Goal: Task Accomplishment & Management: Use online tool/utility

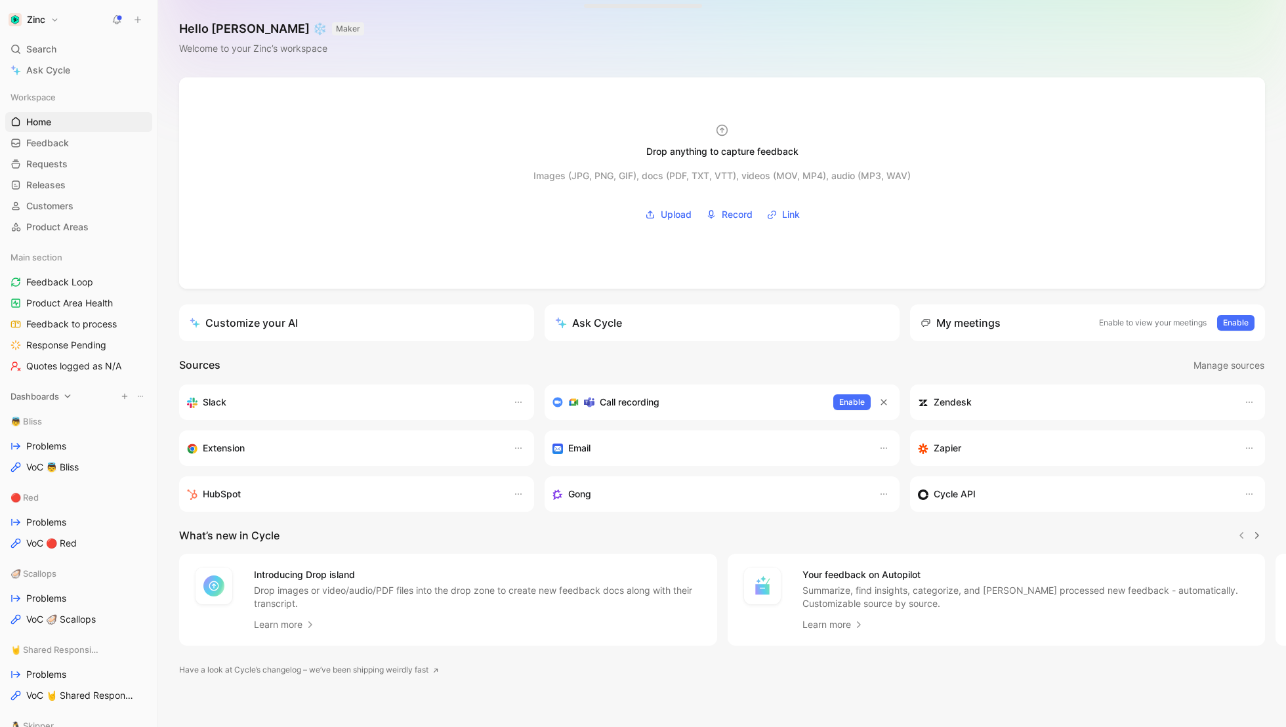
scroll to position [56, 0]
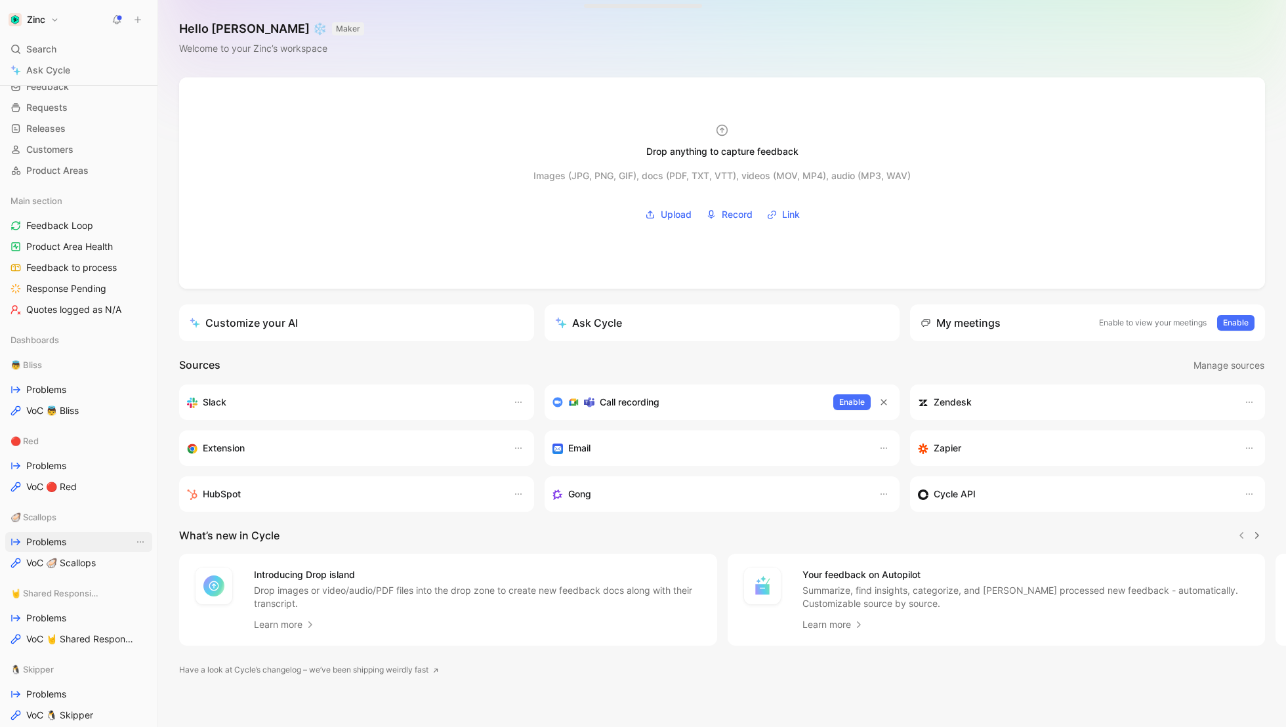
click at [50, 538] on span "Problems" at bounding box center [46, 542] width 40 height 13
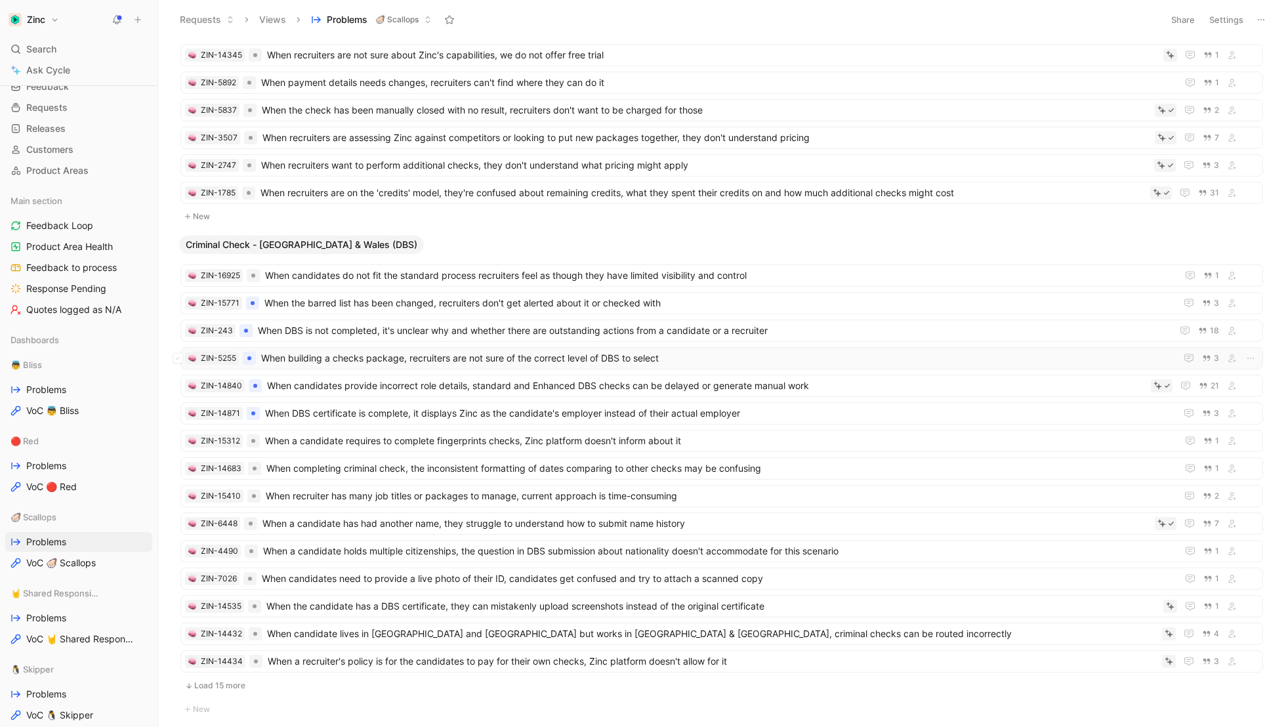
scroll to position [589, 0]
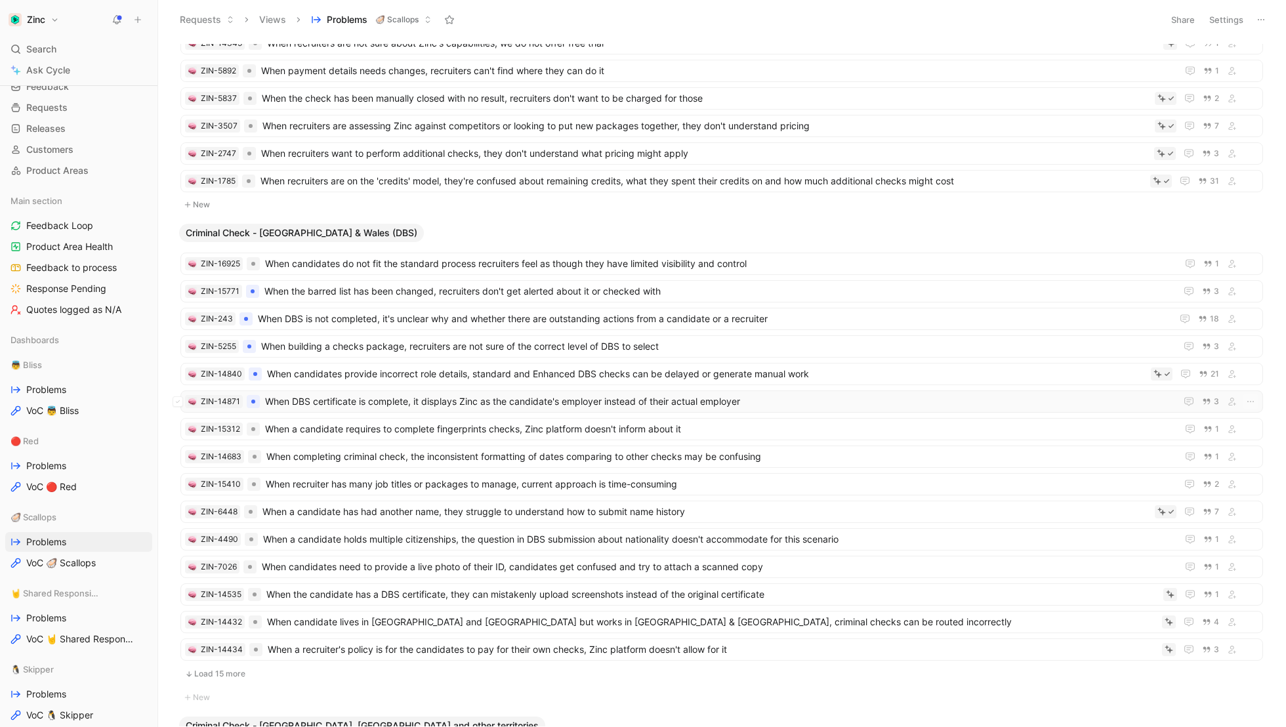
click at [332, 394] on span "When DBS certificate is complete, it displays Zinc as the candidate's employer …" at bounding box center [718, 402] width 906 height 16
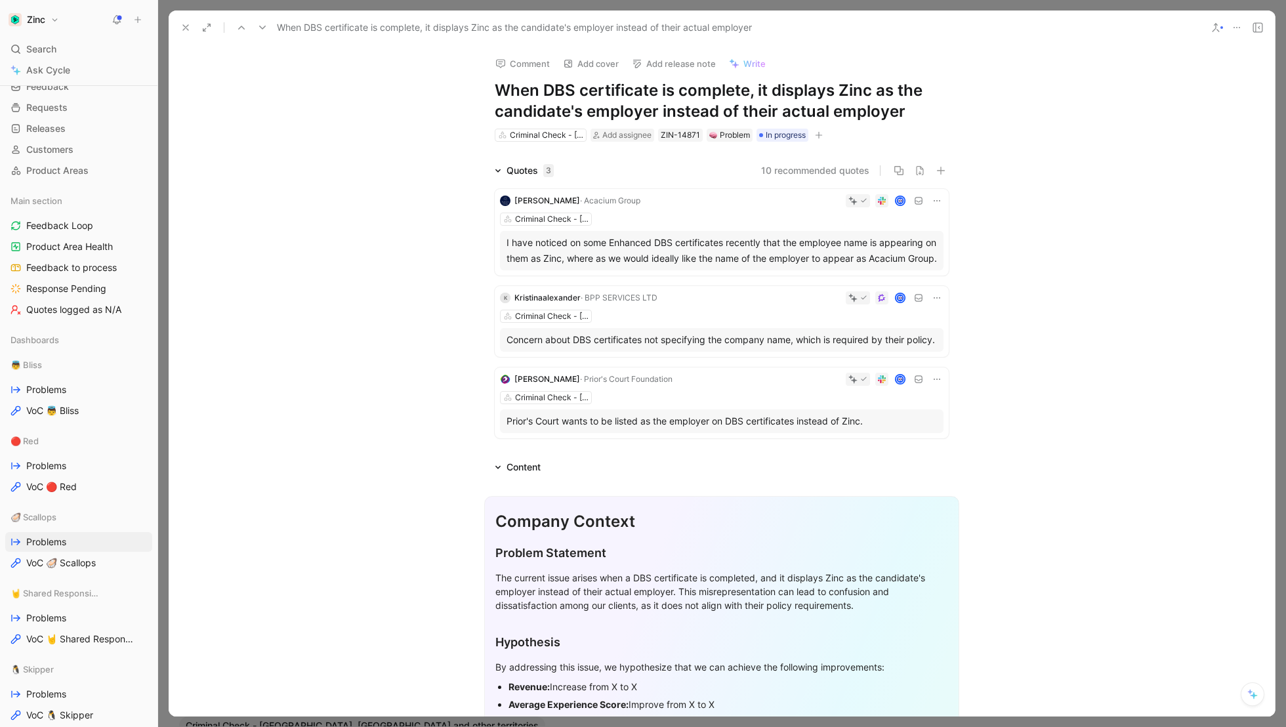
click at [807, 175] on button "10 recommended quotes" at bounding box center [815, 171] width 108 height 16
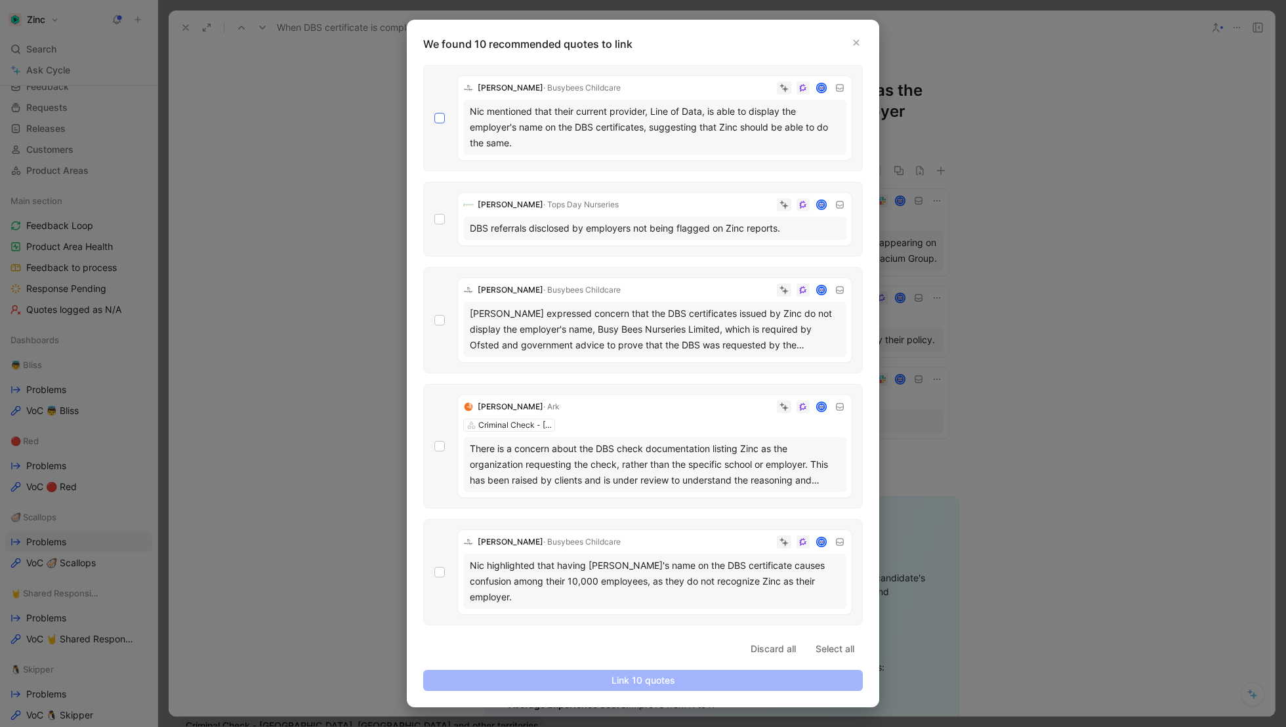
click at [444, 117] on div at bounding box center [440, 118] width 11 height 11
click at [435, 113] on input "checkbox" at bounding box center [435, 113] width 0 height 0
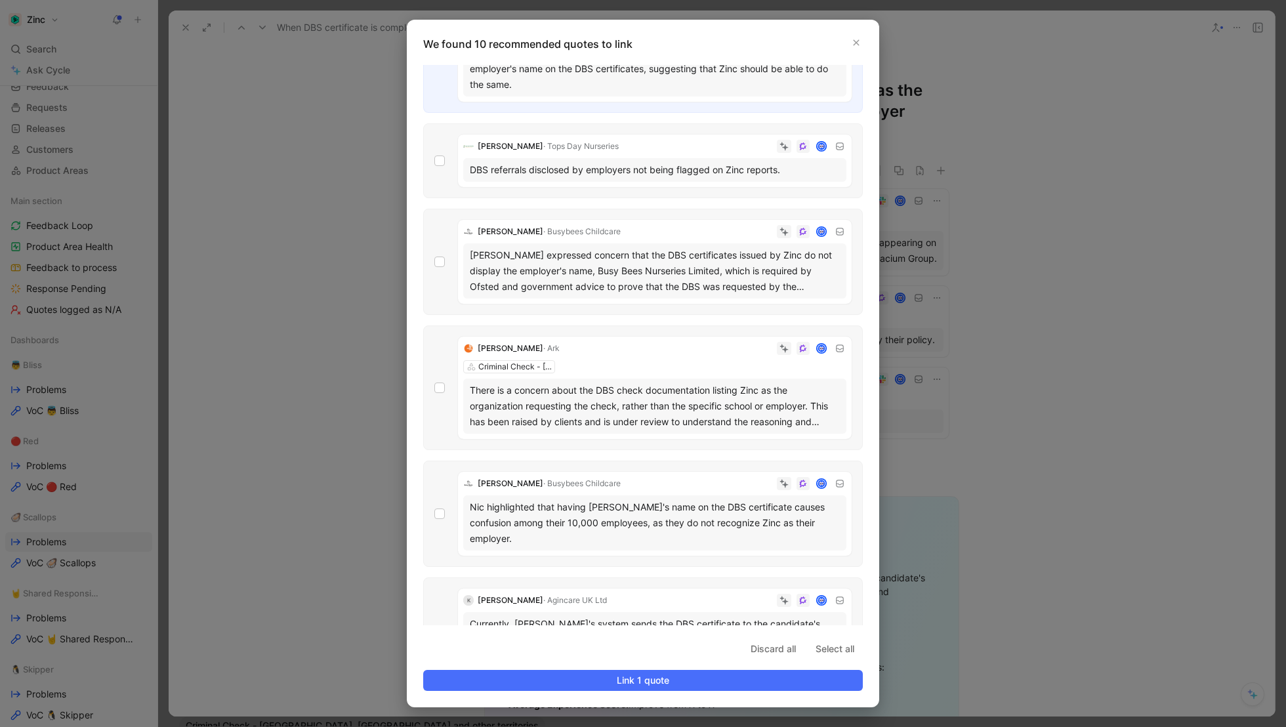
scroll to position [62, 0]
click at [441, 258] on icon at bounding box center [440, 259] width 8 height 8
click at [435, 315] on input "checkbox" at bounding box center [435, 315] width 0 height 0
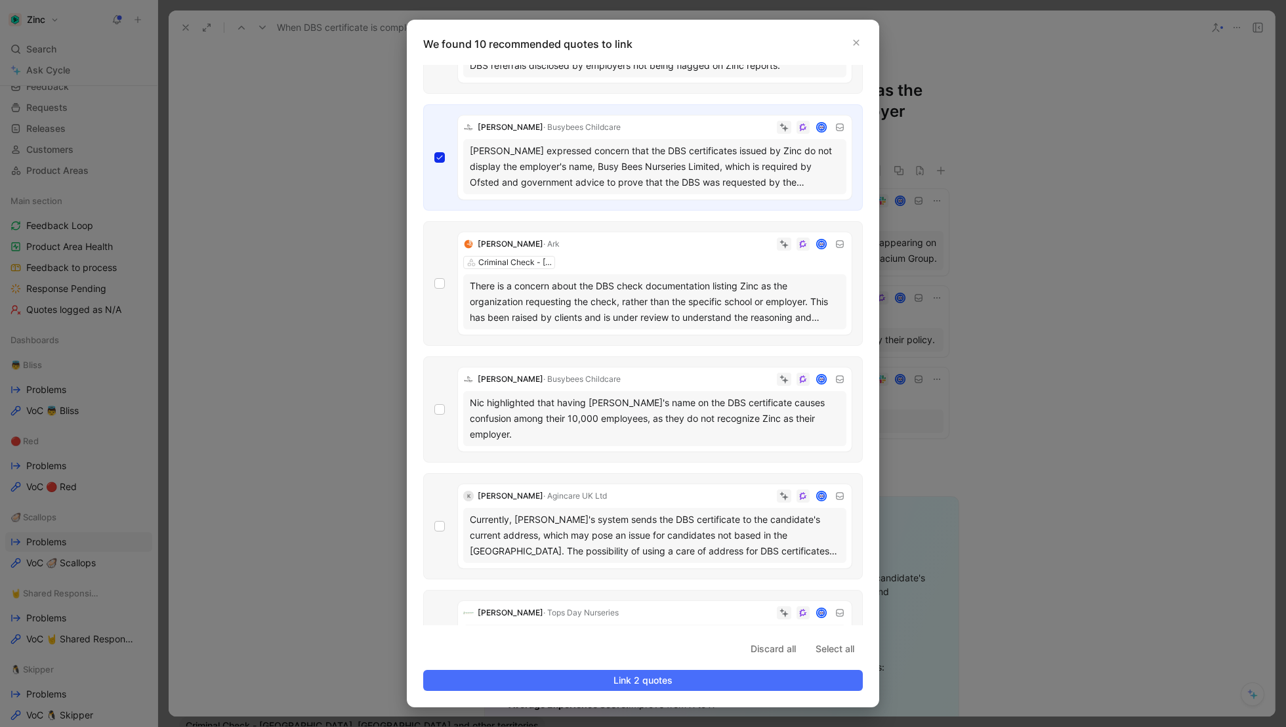
scroll to position [190, 0]
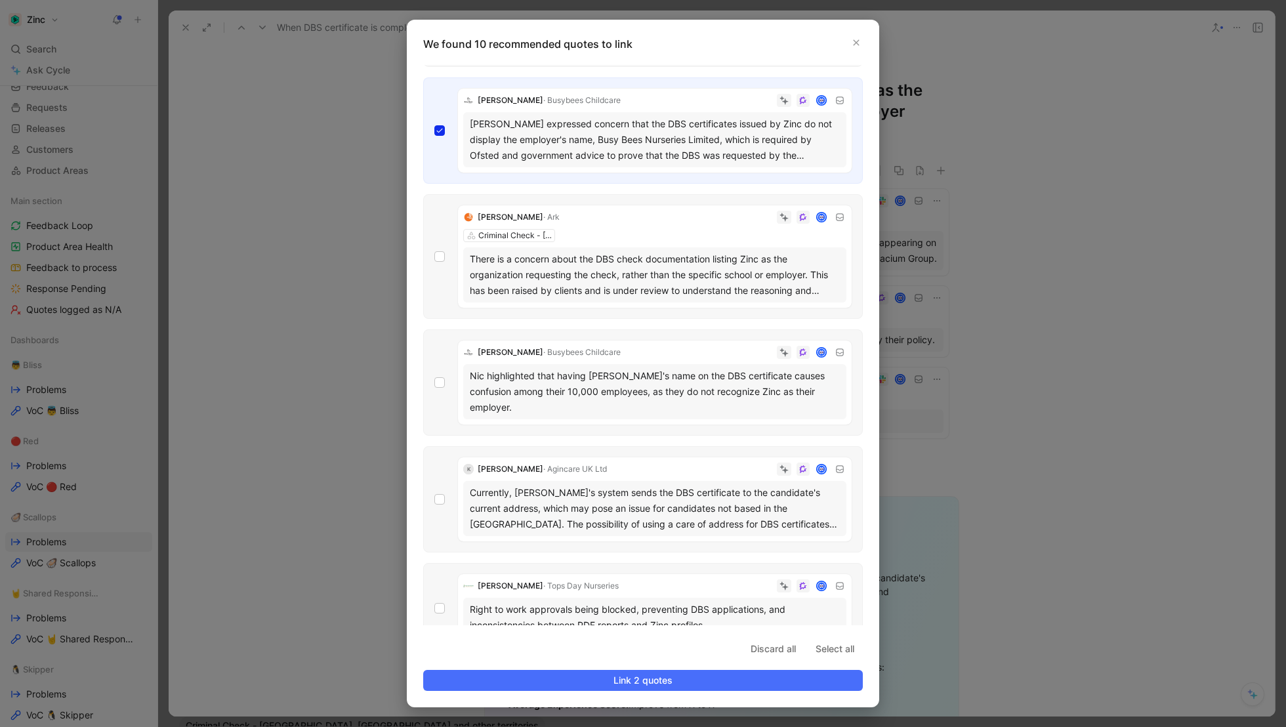
click at [446, 280] on div "[PERSON_NAME] Criminal Check - England & Wales (DBS) There is a concern about t…" at bounding box center [643, 256] width 440 height 125
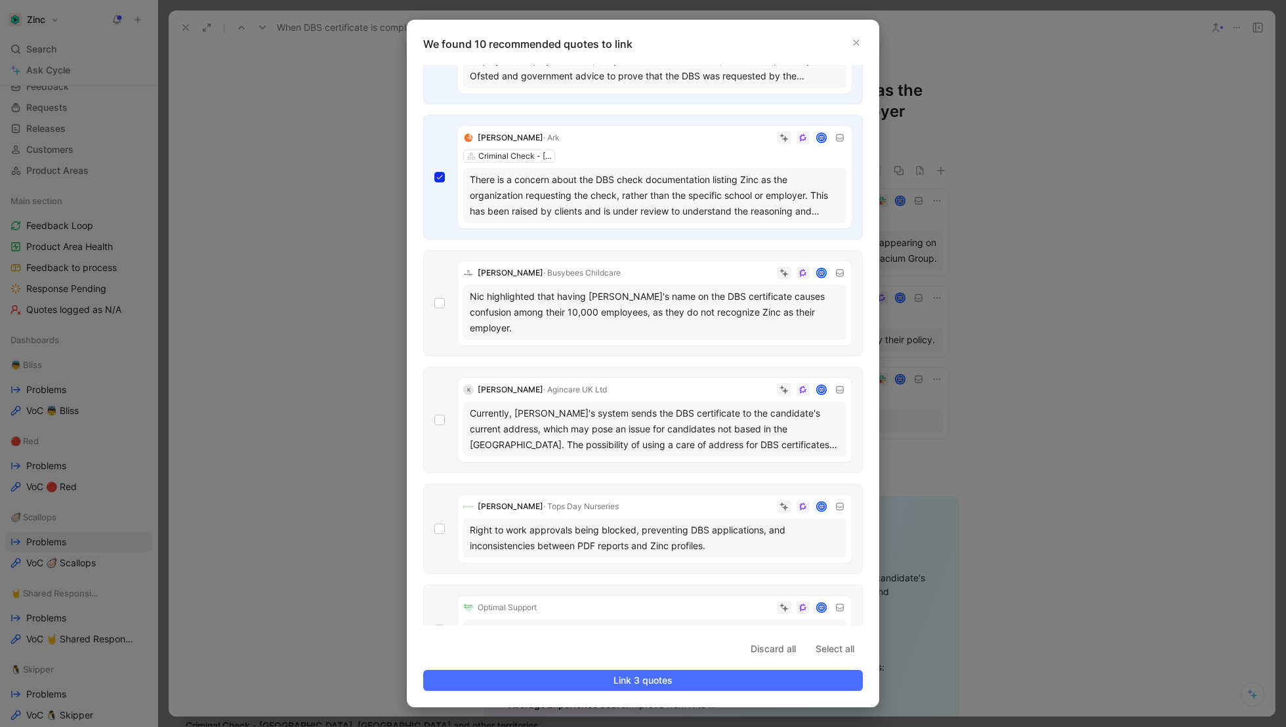
scroll to position [273, 0]
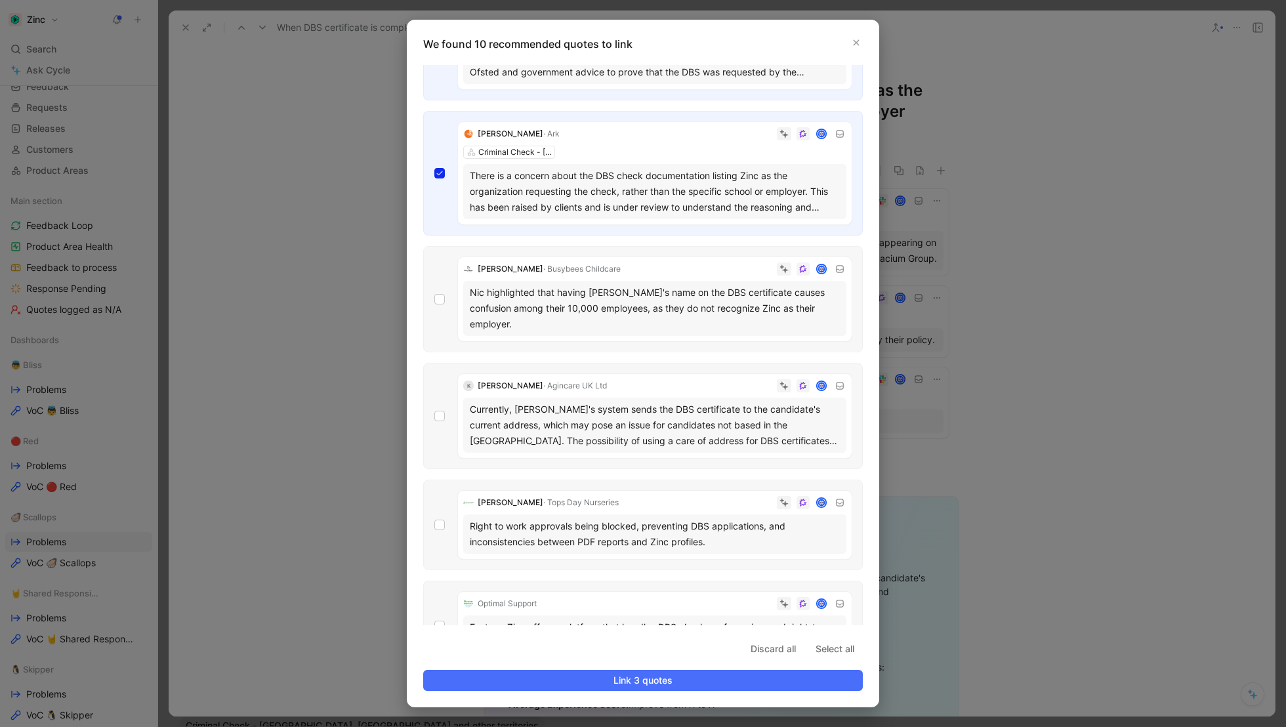
click at [449, 301] on div "[PERSON_NAME] Childcare Nic highlighted that having [PERSON_NAME]'s name on the…" at bounding box center [643, 299] width 440 height 106
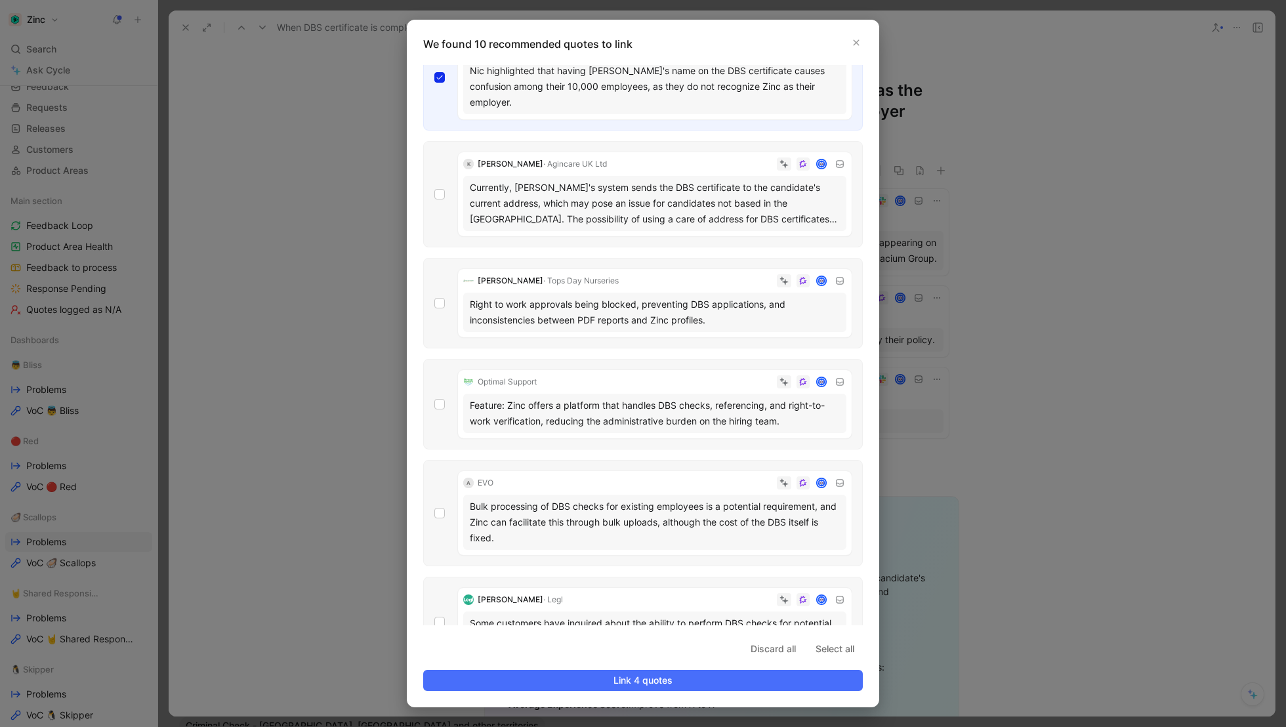
scroll to position [516, 0]
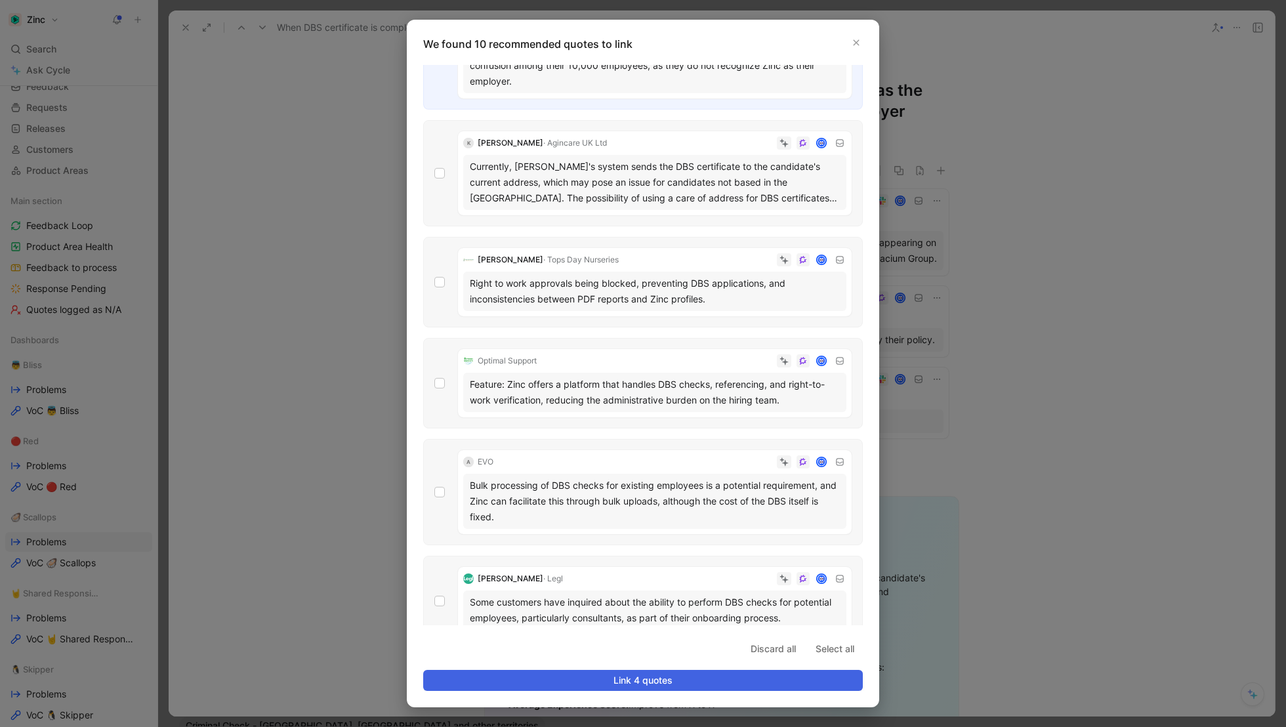
click at [647, 684] on span "Link 4 quotes" at bounding box center [643, 681] width 417 height 16
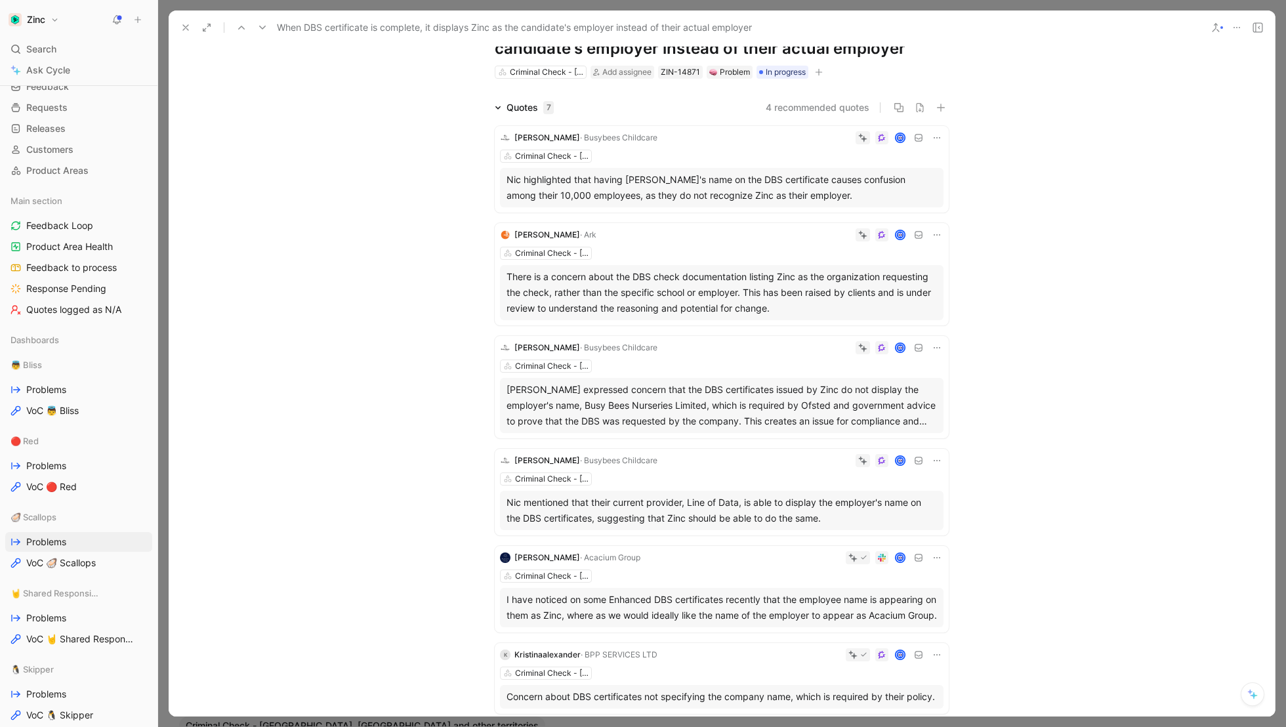
scroll to position [0, 0]
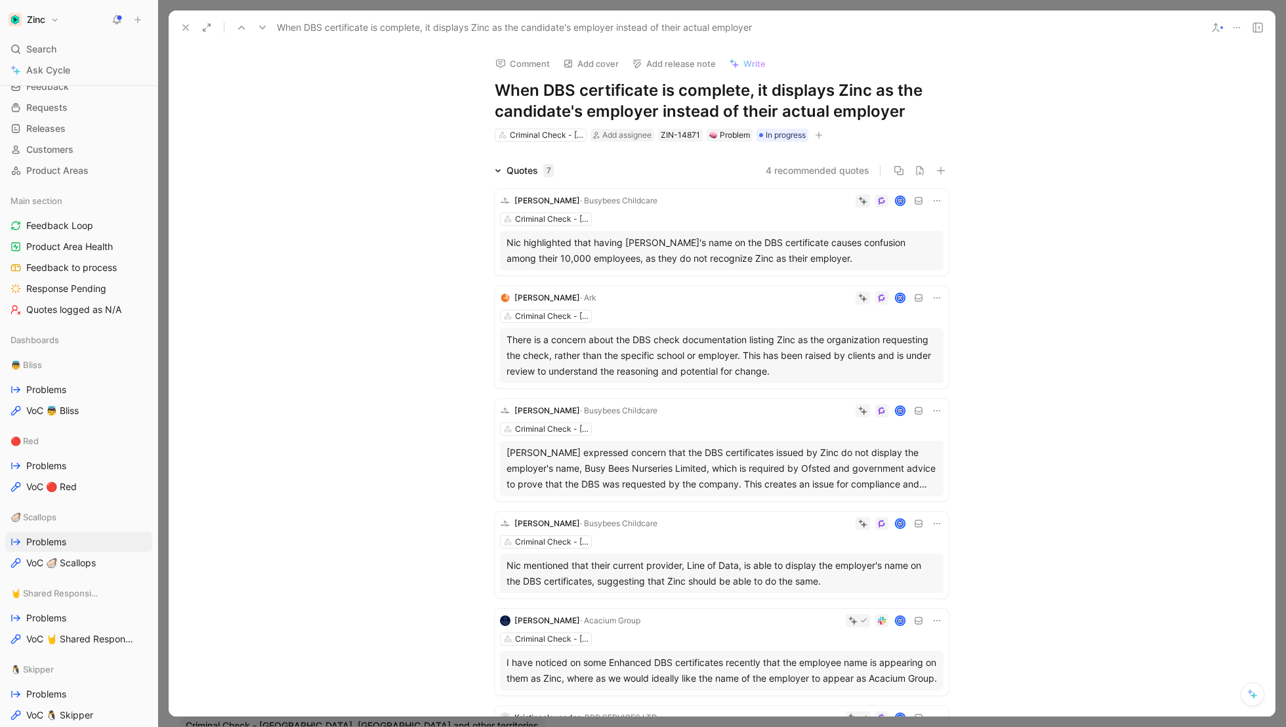
click at [1216, 255] on div "Quotes 7 4 recommended quotes [PERSON_NAME] Childcare Criminal Check - [GEOGRAP…" at bounding box center [722, 513] width 1107 height 701
click at [786, 140] on span "In progress" at bounding box center [786, 135] width 40 height 13
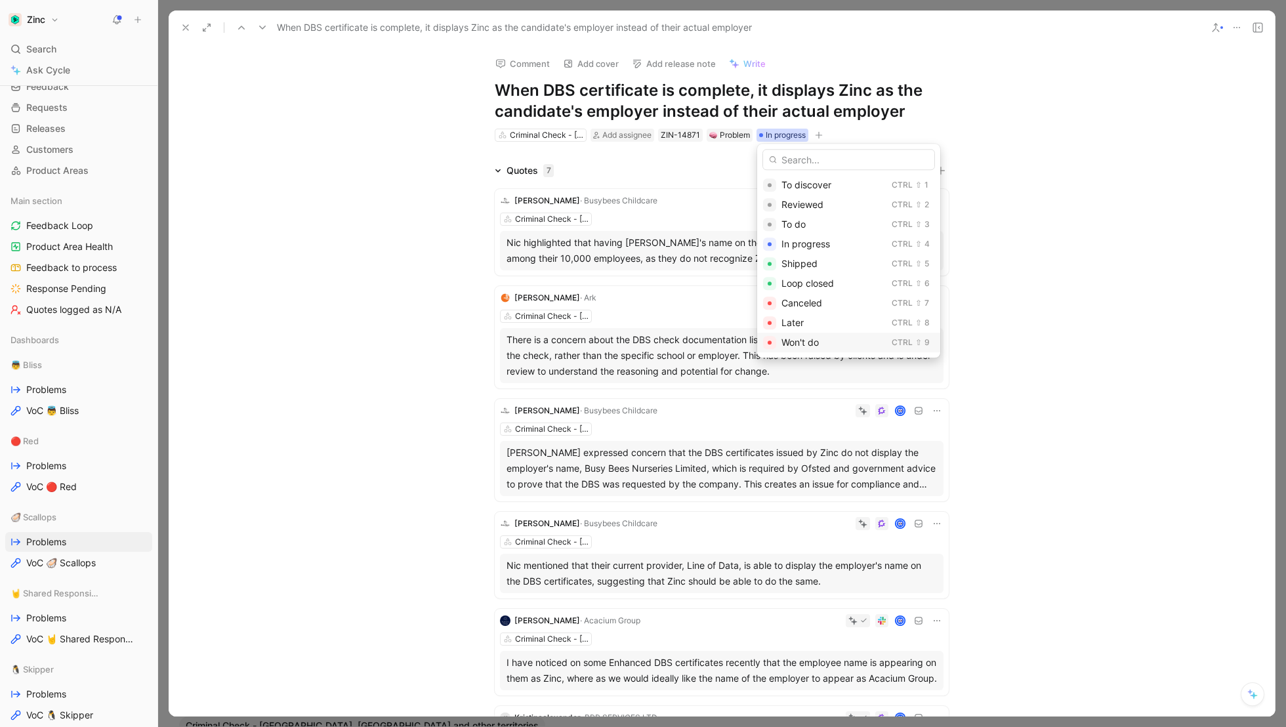
click at [801, 343] on span "Won't do" at bounding box center [800, 342] width 37 height 11
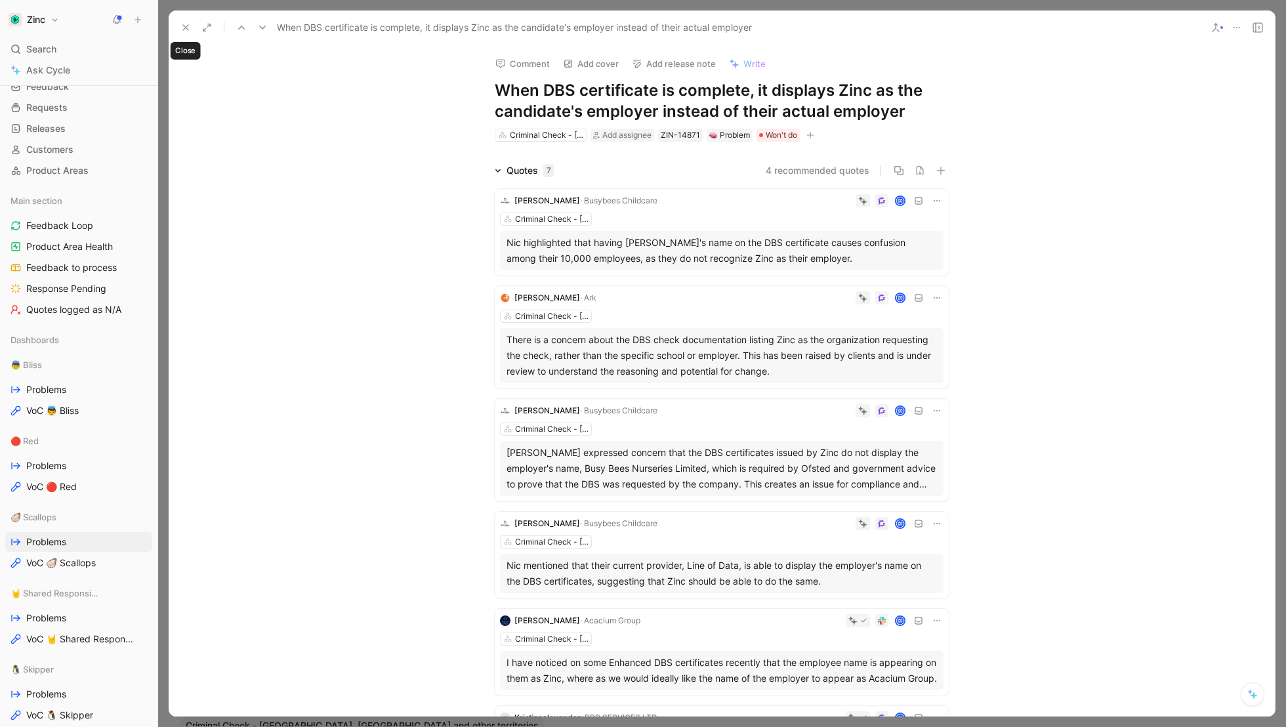
click at [183, 22] on icon at bounding box center [185, 27] width 11 height 11
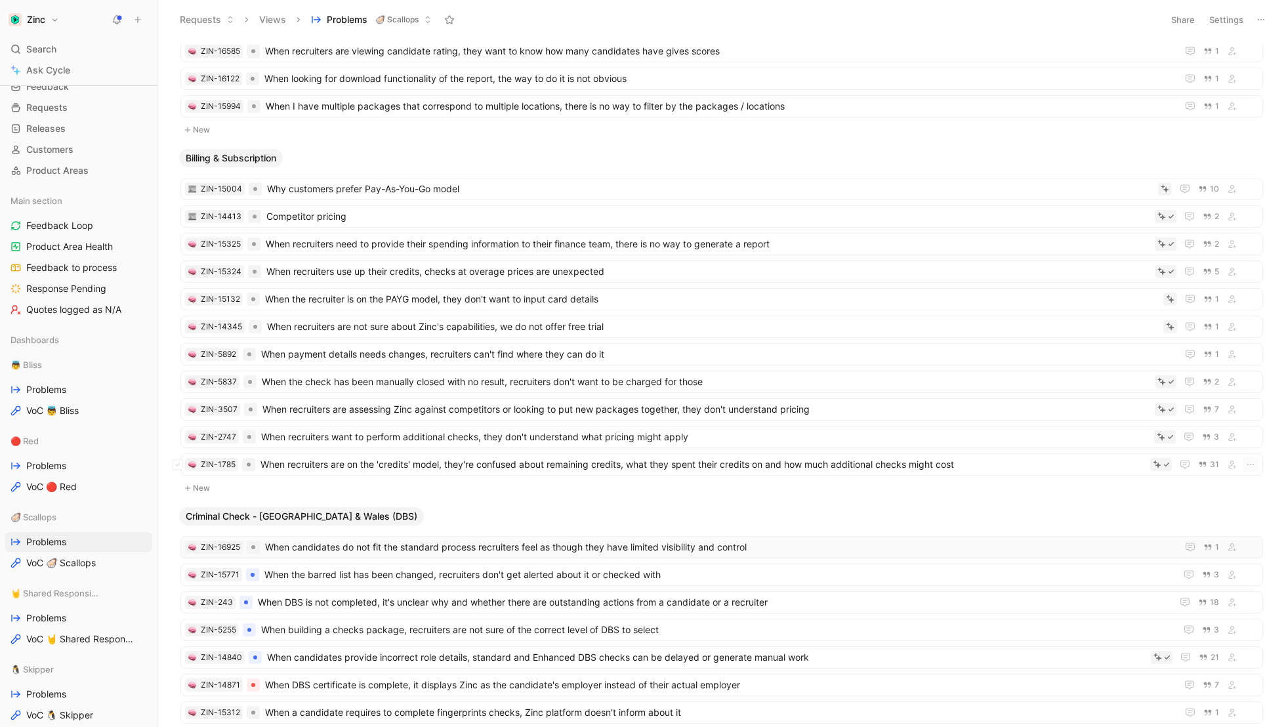
scroll to position [452, 0]
